Goal: Task Accomplishment & Management: Use online tool/utility

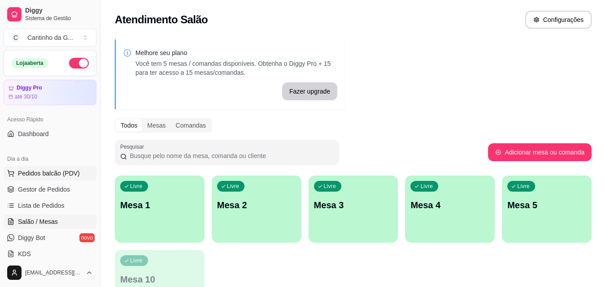
click at [55, 177] on span "Pedidos balcão (PDV)" at bounding box center [49, 173] width 62 height 9
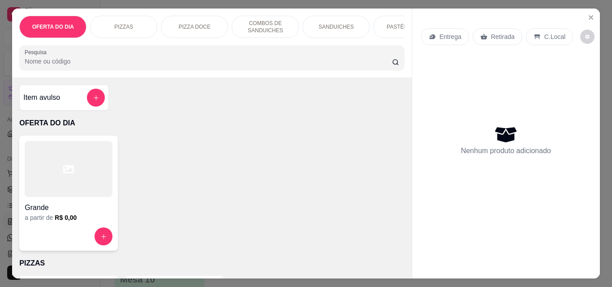
click at [504, 35] on p "Retirada" at bounding box center [503, 36] width 24 height 9
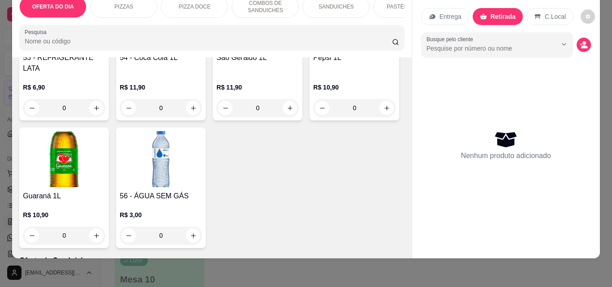
scroll to position [2286, 0]
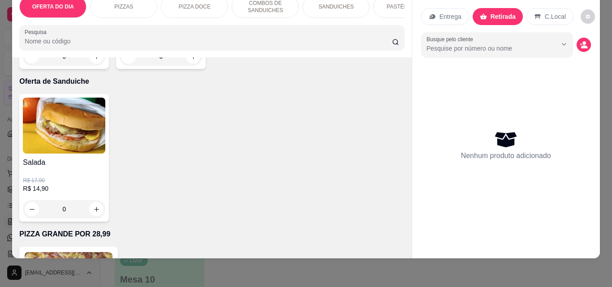
type input "1"
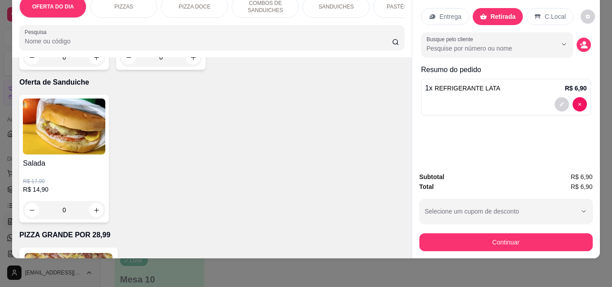
scroll to position [2286, 0]
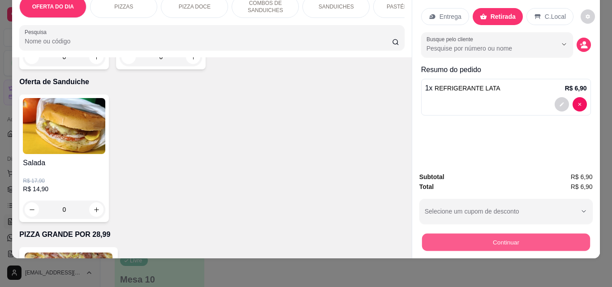
click at [502, 234] on button "Continuar" at bounding box center [506, 242] width 168 height 17
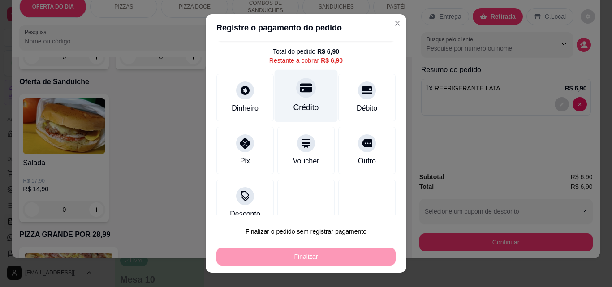
scroll to position [36, 0]
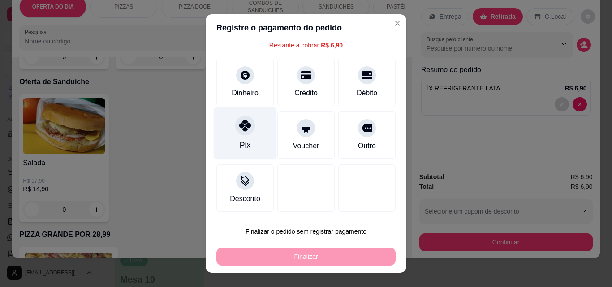
click at [241, 140] on div "Pix" at bounding box center [245, 145] width 11 height 12
type input "R$ 0,00"
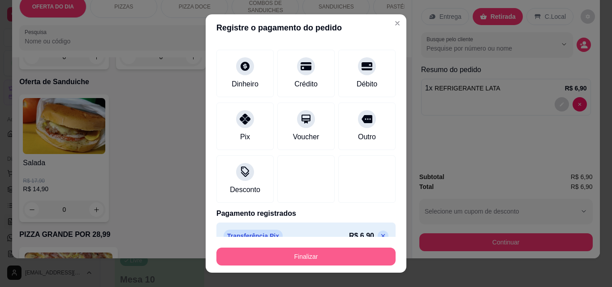
click at [319, 251] on button "Finalizar" at bounding box center [305, 257] width 179 height 18
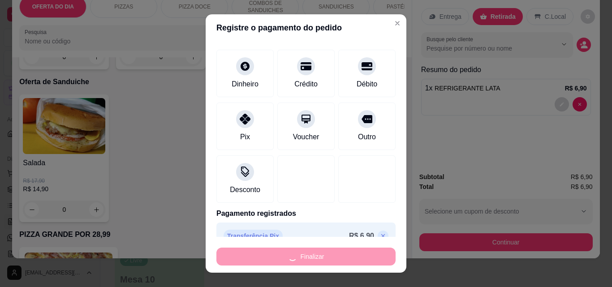
type input "0"
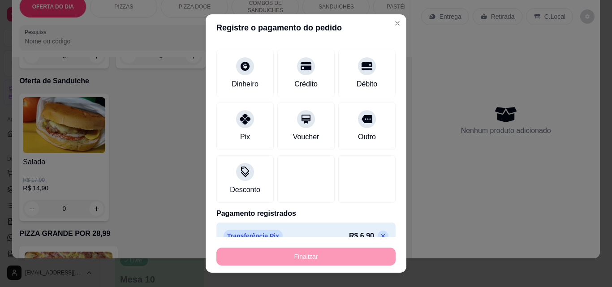
type input "-R$ 6,90"
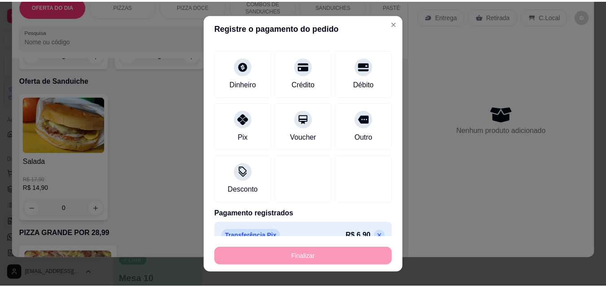
scroll to position [2286, 0]
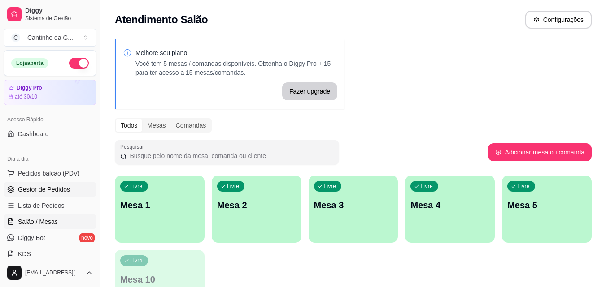
click at [71, 190] on link "Gestor de Pedidos" at bounding box center [50, 189] width 93 height 14
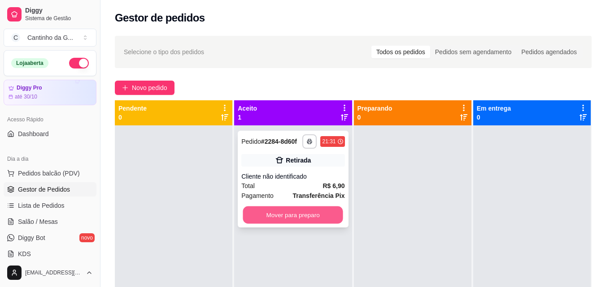
click at [298, 217] on button "Mover para preparo" at bounding box center [293, 215] width 100 height 17
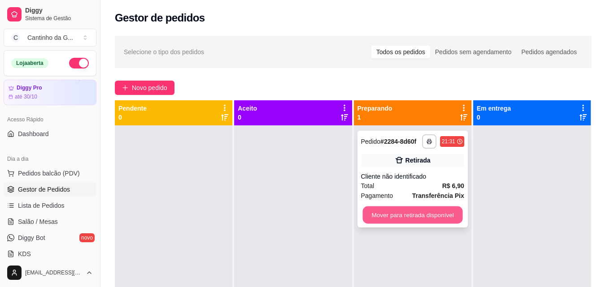
click at [415, 222] on button "Mover para retirada disponível" at bounding box center [412, 215] width 100 height 17
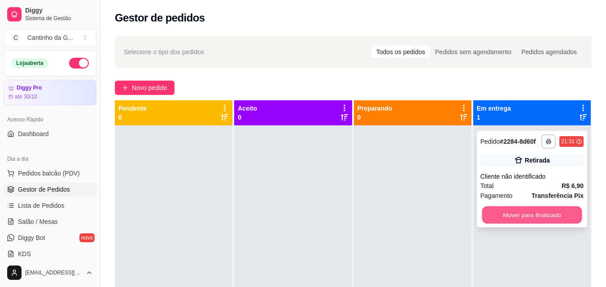
click at [516, 222] on button "Mover para finalizado" at bounding box center [531, 215] width 100 height 17
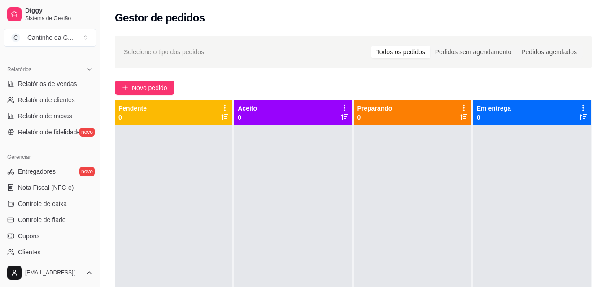
scroll to position [269, 0]
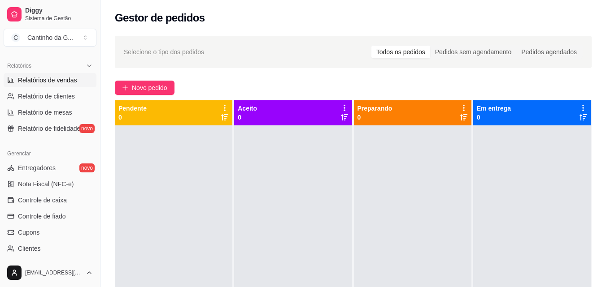
click at [44, 80] on span "Relatórios de vendas" at bounding box center [47, 80] width 59 height 9
select select "ALL"
select select "0"
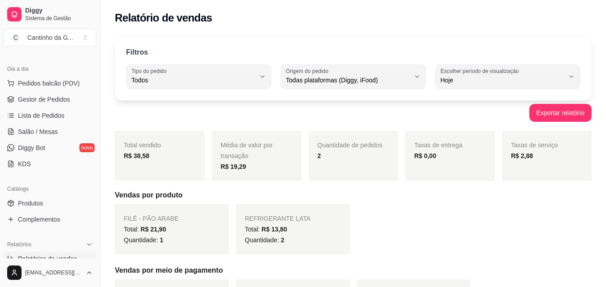
scroll to position [90, 0]
click at [45, 98] on span "Gestor de Pedidos" at bounding box center [44, 99] width 52 height 9
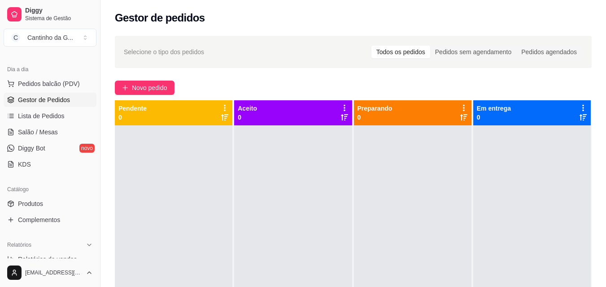
click at [476, 84] on div "Novo pedido" at bounding box center [353, 88] width 476 height 14
